Goal: Go to known website: Access a specific website the user already knows

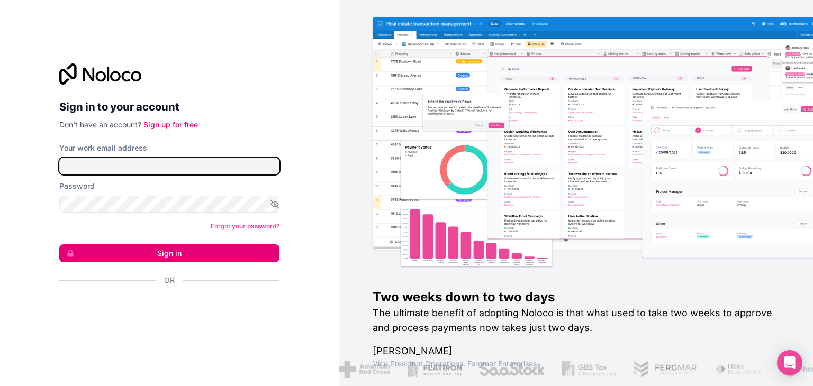
type input "[EMAIL_ADDRESS][DOMAIN_NAME]"
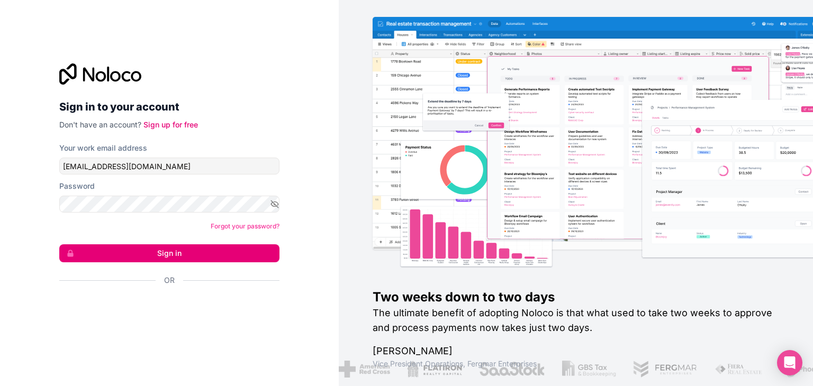
click at [200, 255] on button "Sign in" at bounding box center [169, 254] width 220 height 18
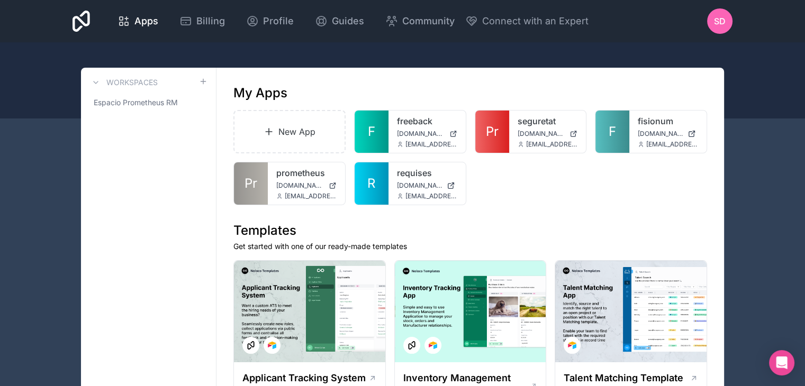
click at [0, 0] on icon at bounding box center [0, 0] width 0 height 0
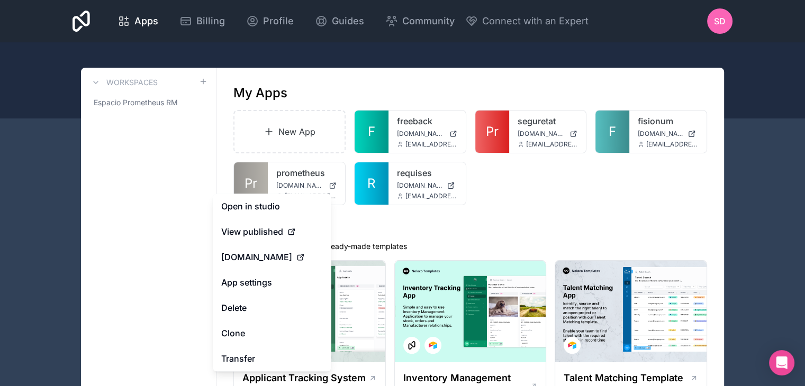
click at [301, 203] on link "Open in studio" at bounding box center [272, 206] width 119 height 25
